Goal: Task Accomplishment & Management: Use online tool/utility

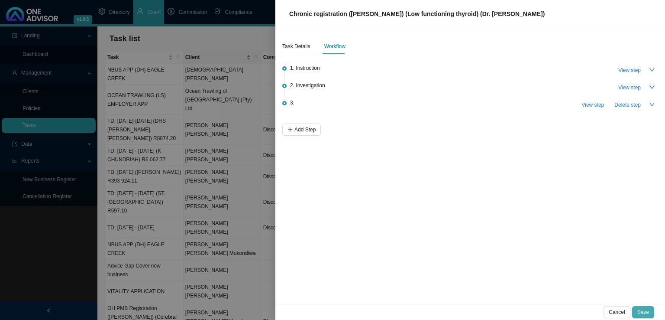
click at [646, 307] on button "Save" at bounding box center [644, 312] width 22 height 12
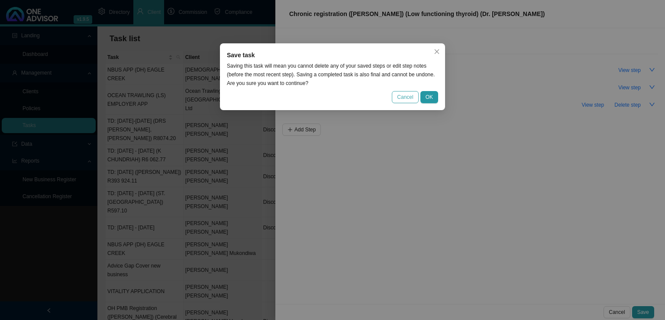
click at [409, 100] on span "Cancel" at bounding box center [405, 97] width 16 height 9
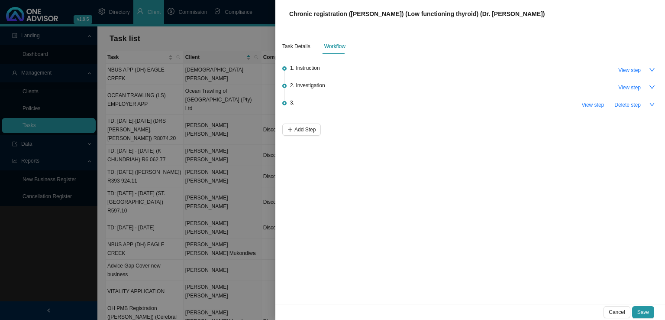
click at [210, 156] on div at bounding box center [332, 160] width 665 height 320
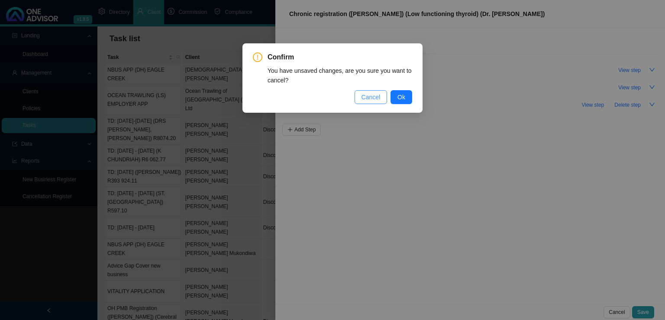
click at [370, 99] on span "Cancel" at bounding box center [371, 97] width 19 height 10
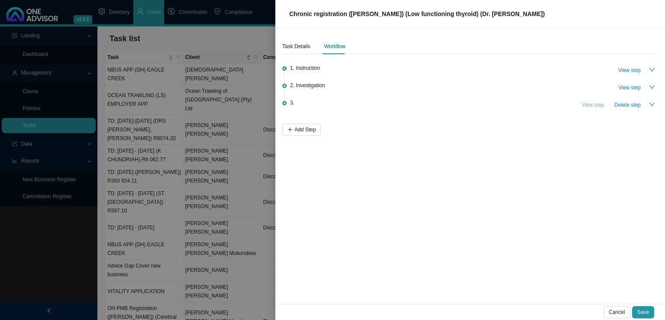
click at [587, 103] on span "View step" at bounding box center [593, 105] width 23 height 9
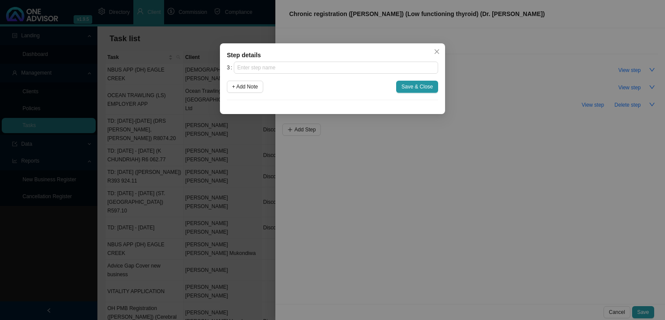
click at [443, 47] on div "Step details 3 + Add Note Save & Close Cancel OK" at bounding box center [332, 78] width 225 height 71
click at [441, 49] on span "Close" at bounding box center [437, 52] width 12 height 6
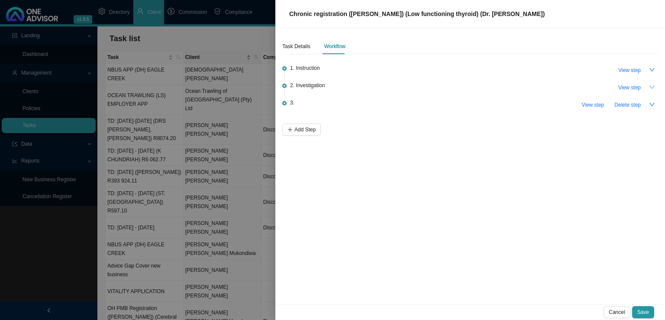
click at [653, 88] on icon "down" at bounding box center [652, 86] width 5 height 3
click at [652, 88] on icon "up" at bounding box center [652, 87] width 6 height 6
click at [596, 104] on span "View step" at bounding box center [593, 105] width 23 height 9
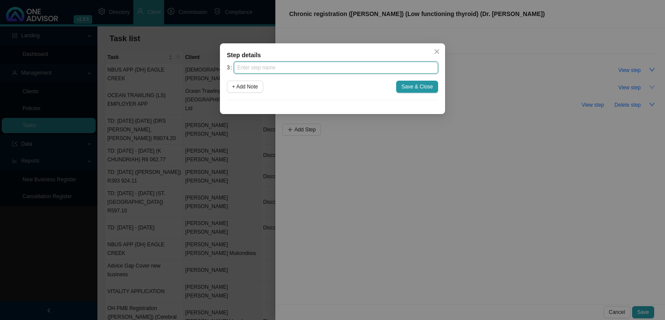
click at [246, 67] on input "text" at bounding box center [336, 68] width 204 height 12
type input "Paperwork"
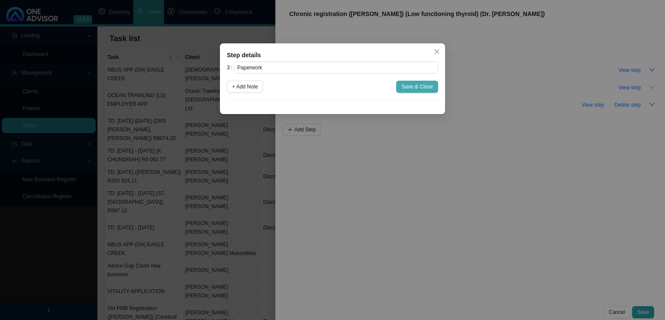
click at [424, 85] on span "Save & Close" at bounding box center [418, 86] width 32 height 9
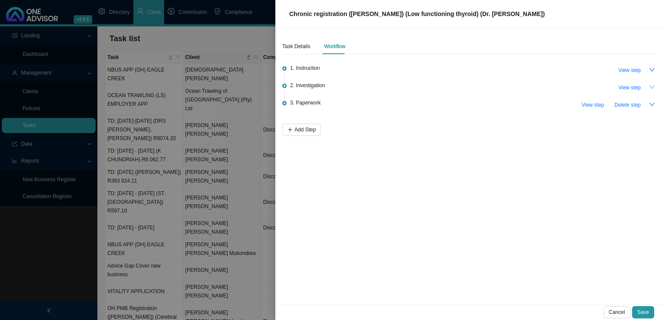
click at [302, 122] on li "3. Paperwork View step Delete step" at bounding box center [470, 112] width 376 height 23
click at [302, 133] on span "Add Step" at bounding box center [305, 129] width 21 height 9
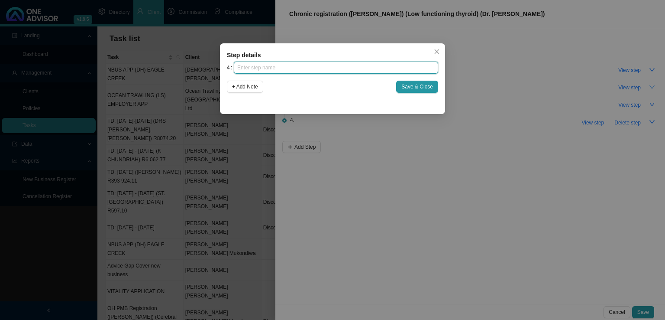
click at [258, 65] on input "text" at bounding box center [336, 68] width 204 height 12
type input "Submission"
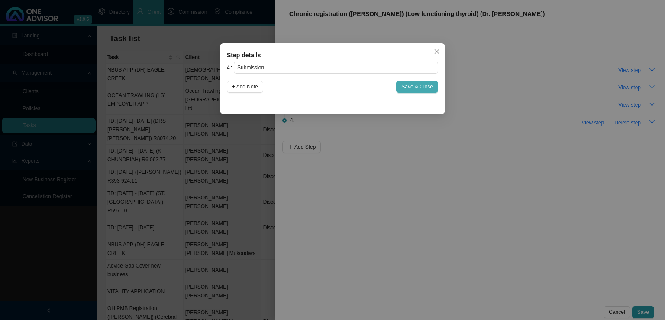
click at [422, 84] on span "Save & Close" at bounding box center [418, 86] width 32 height 9
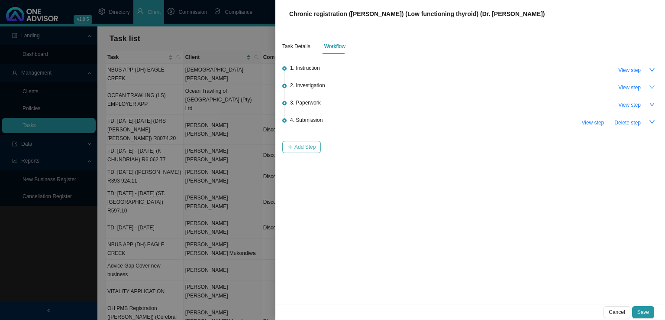
click at [317, 144] on button "Add Step" at bounding box center [301, 147] width 39 height 12
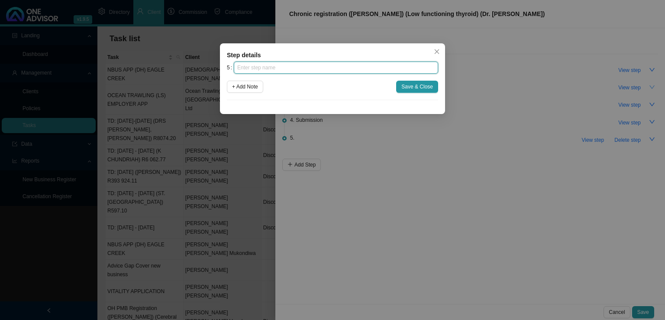
click at [312, 65] on input "text" at bounding box center [336, 68] width 204 height 12
type input "Confirmation of works done"
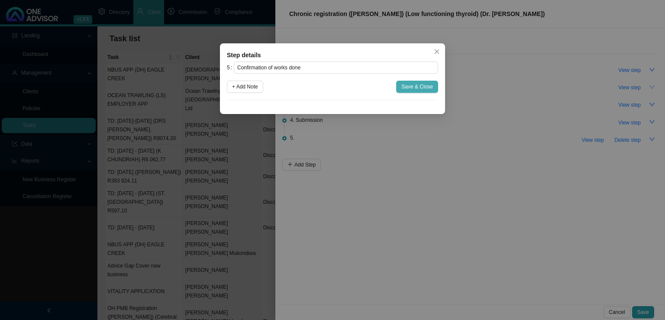
click at [429, 91] on button "Save & Close" at bounding box center [417, 87] width 42 height 12
